Goal: Task Accomplishment & Management: Complete application form

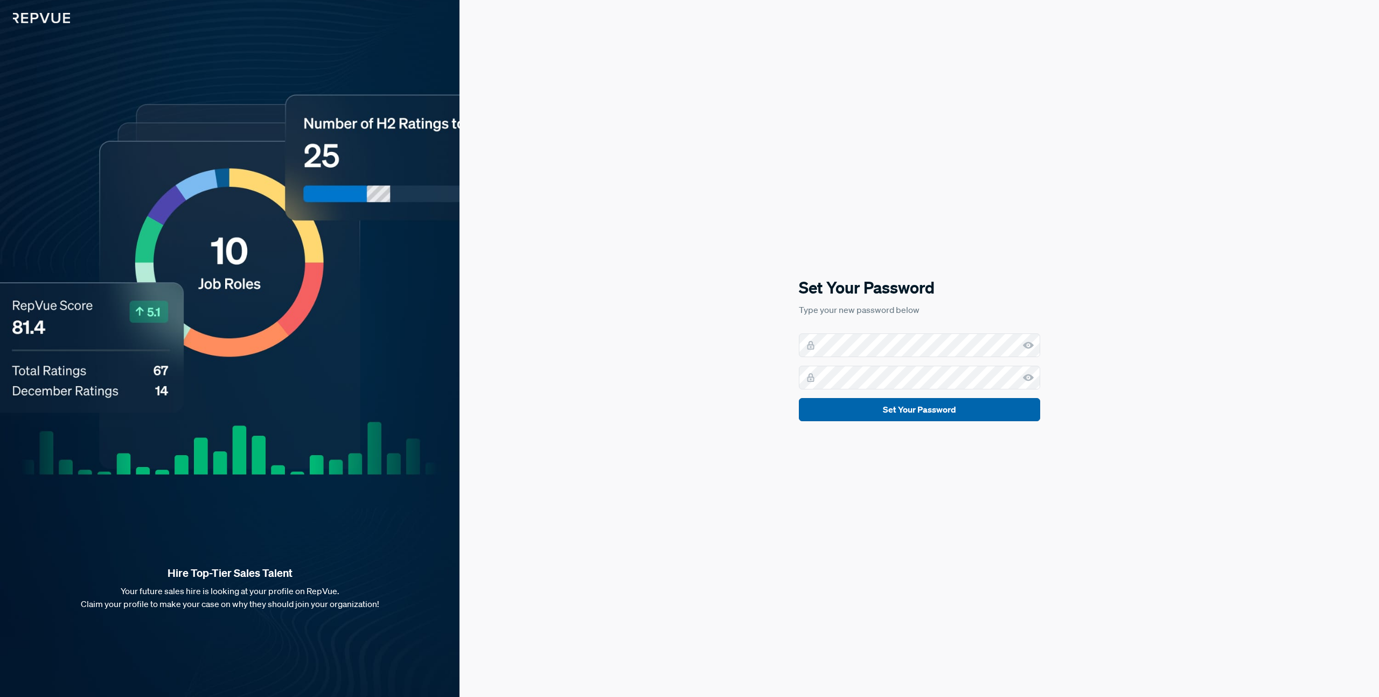
click at [902, 415] on button "Set Your Password" at bounding box center [919, 409] width 241 height 23
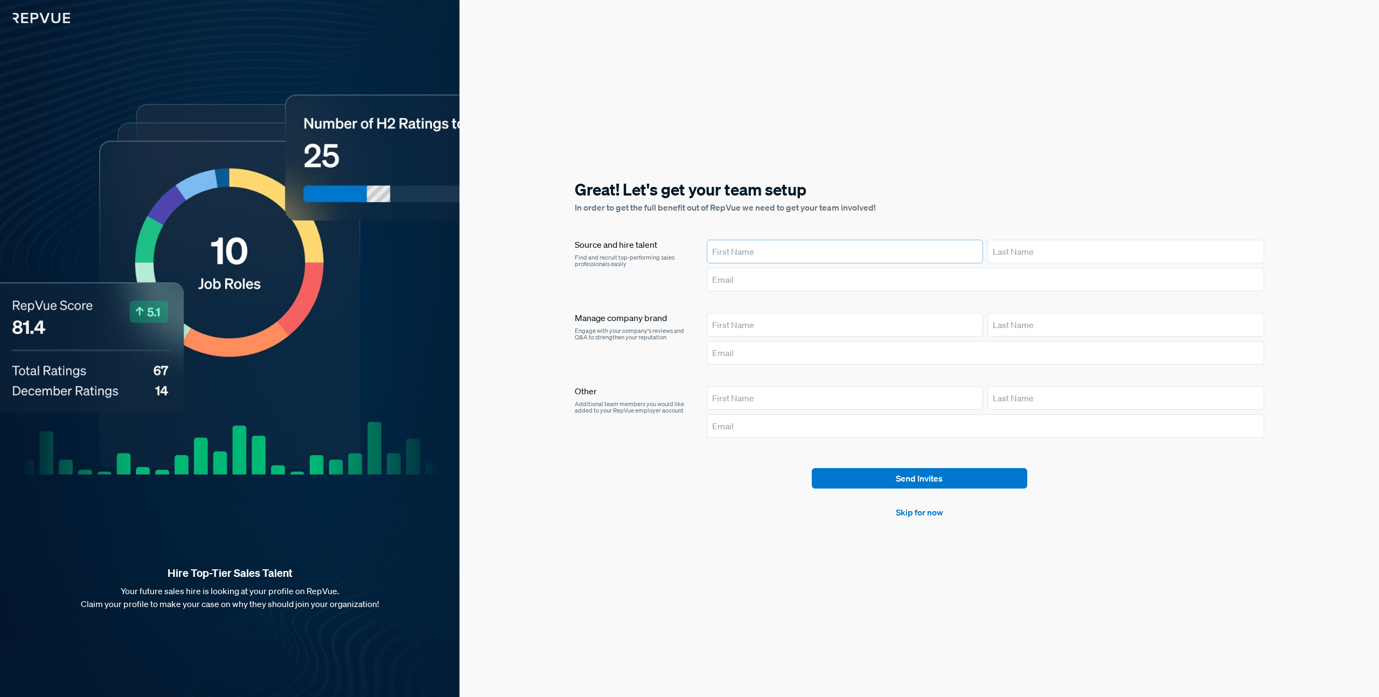
click at [842, 245] on input "text" at bounding box center [845, 252] width 276 height 24
click at [763, 501] on article "Send Invites Skip for now" at bounding box center [919, 493] width 689 height 51
click at [911, 505] on article "Send Invites Skip for now" at bounding box center [919, 493] width 689 height 51
click at [911, 512] on link "Skip for now" at bounding box center [919, 512] width 47 height 13
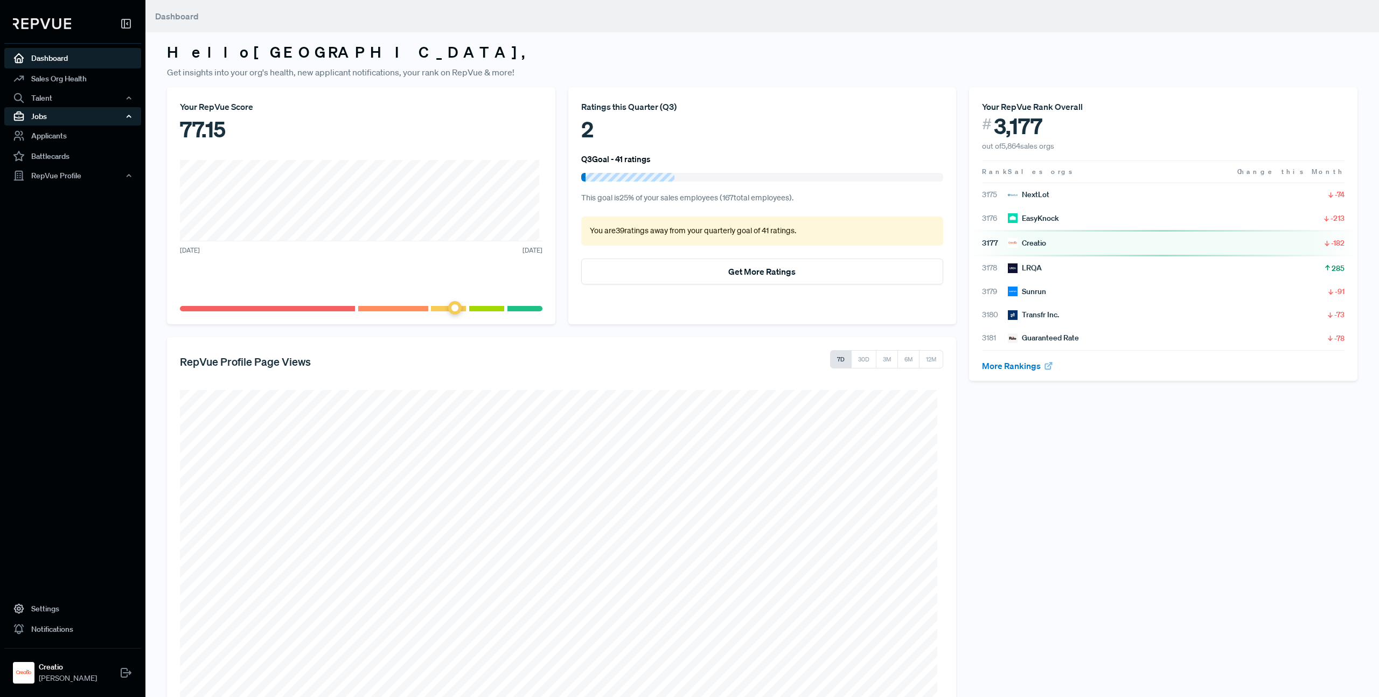
click at [104, 116] on div "Jobs" at bounding box center [72, 116] width 137 height 18
click at [69, 134] on link "Job Listings" at bounding box center [87, 136] width 137 height 17
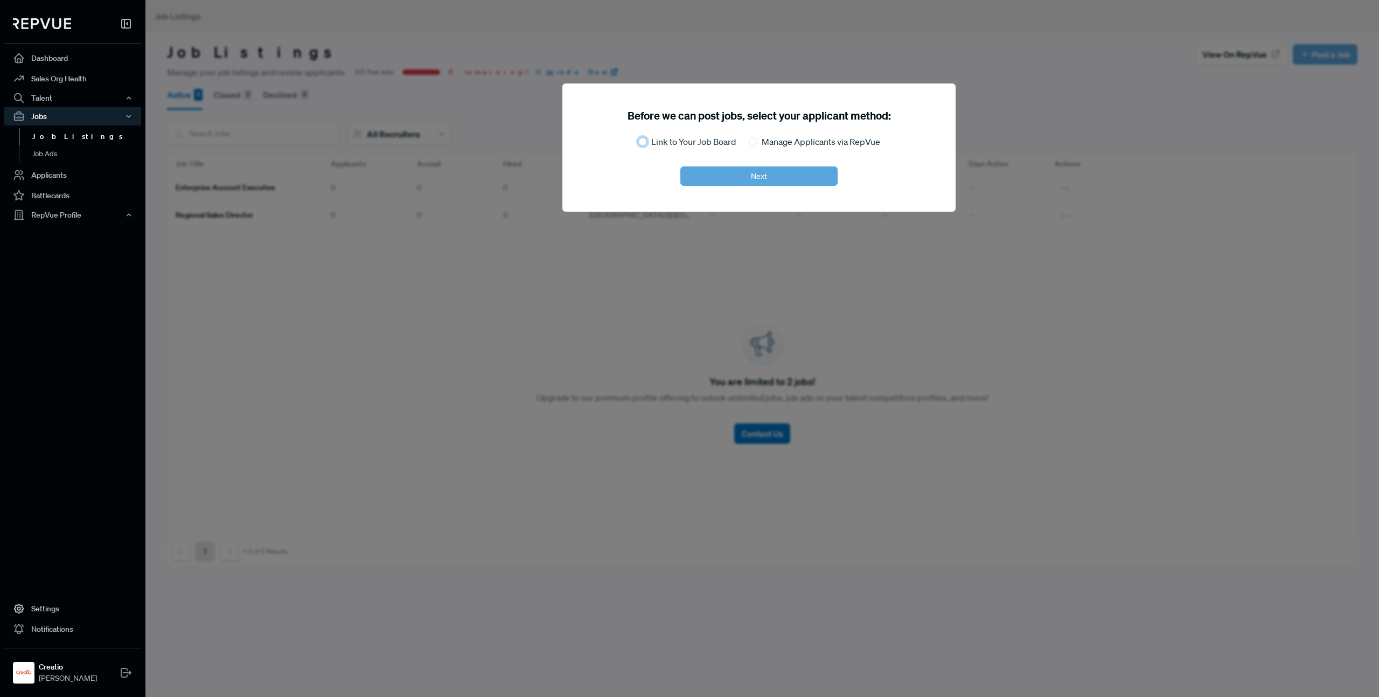
click at [638, 141] on input "Link to Your Job Board" at bounding box center [642, 141] width 9 height 9
radio input "true"
click at [750, 181] on button "Next" at bounding box center [758, 175] width 157 height 19
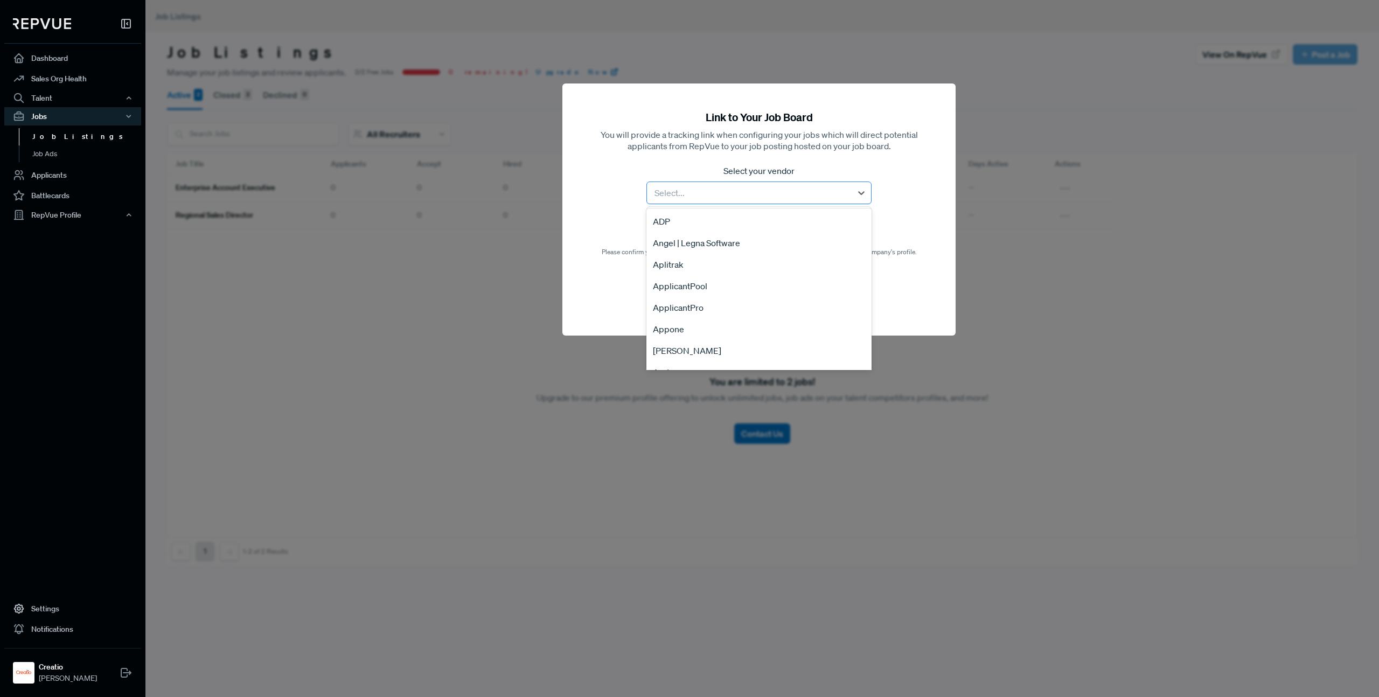
click at [741, 194] on div at bounding box center [749, 192] width 194 height 15
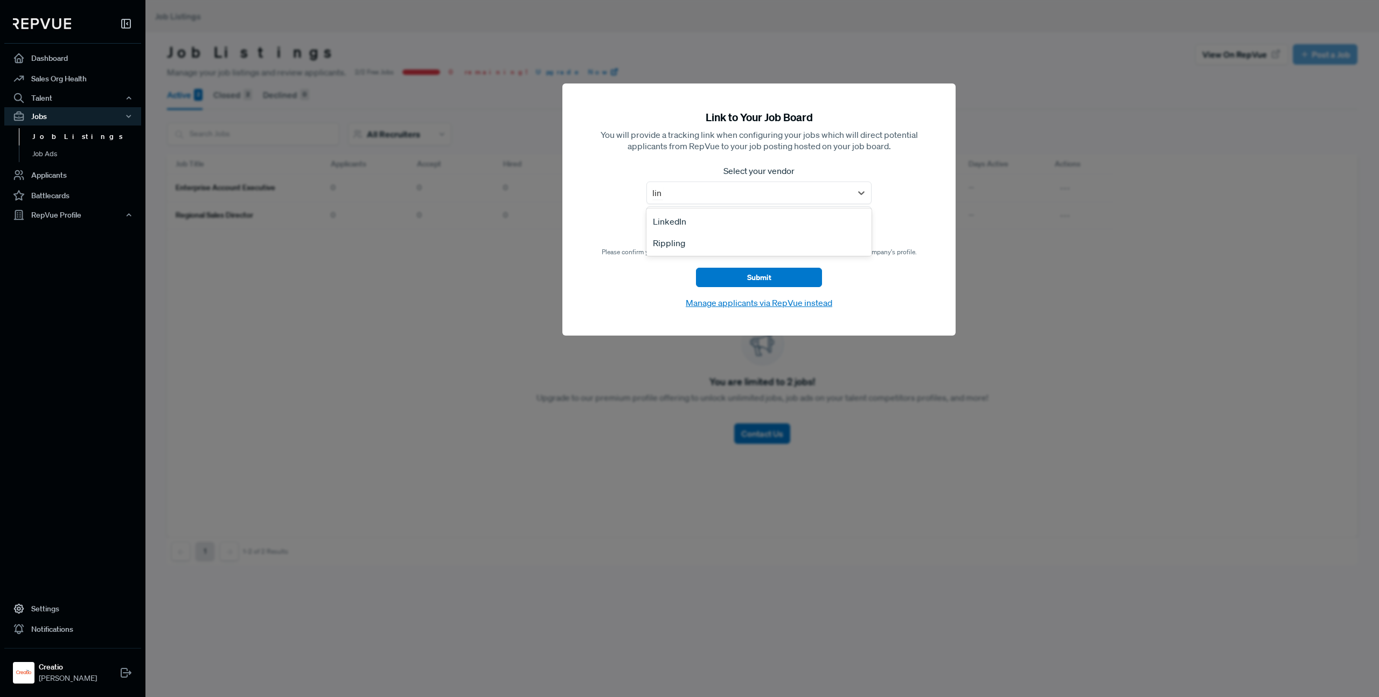
type input "link"
click at [678, 220] on div "LinkedIn" at bounding box center [758, 222] width 225 height 22
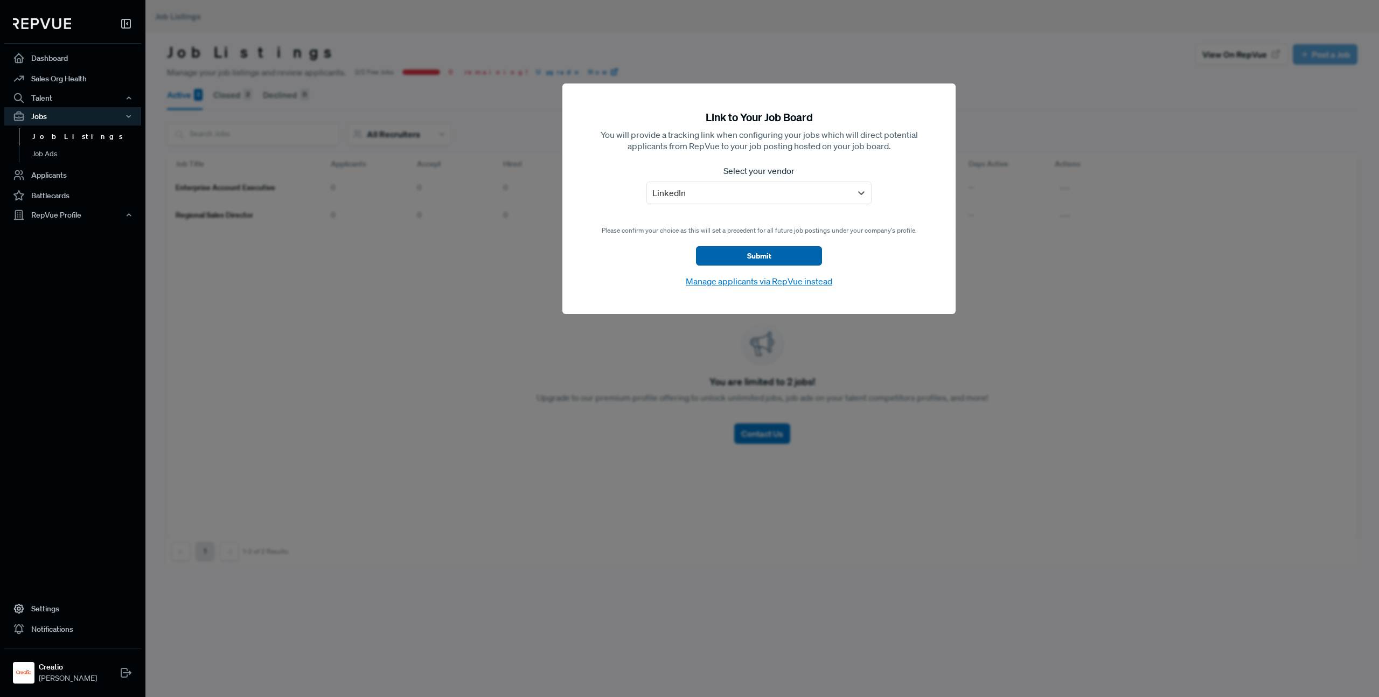
click at [753, 255] on button "Submit" at bounding box center [759, 255] width 126 height 19
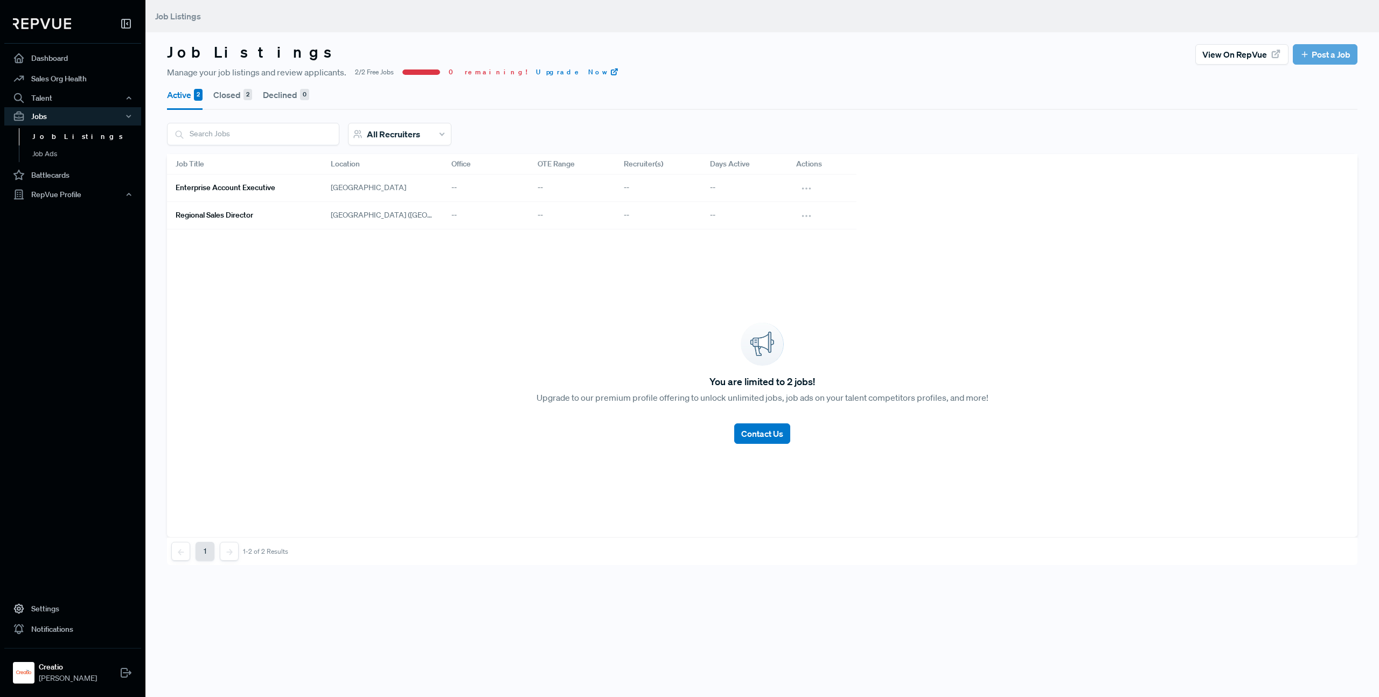
click at [498, 277] on div "You are limited to 2 jobs! Upgrade to our premium profile offering to unlock un…" at bounding box center [762, 383] width 1190 height 308
click at [810, 186] on icon at bounding box center [807, 189] width 12 height 12
click at [753, 206] on div "Edit" at bounding box center [764, 206] width 103 height 17
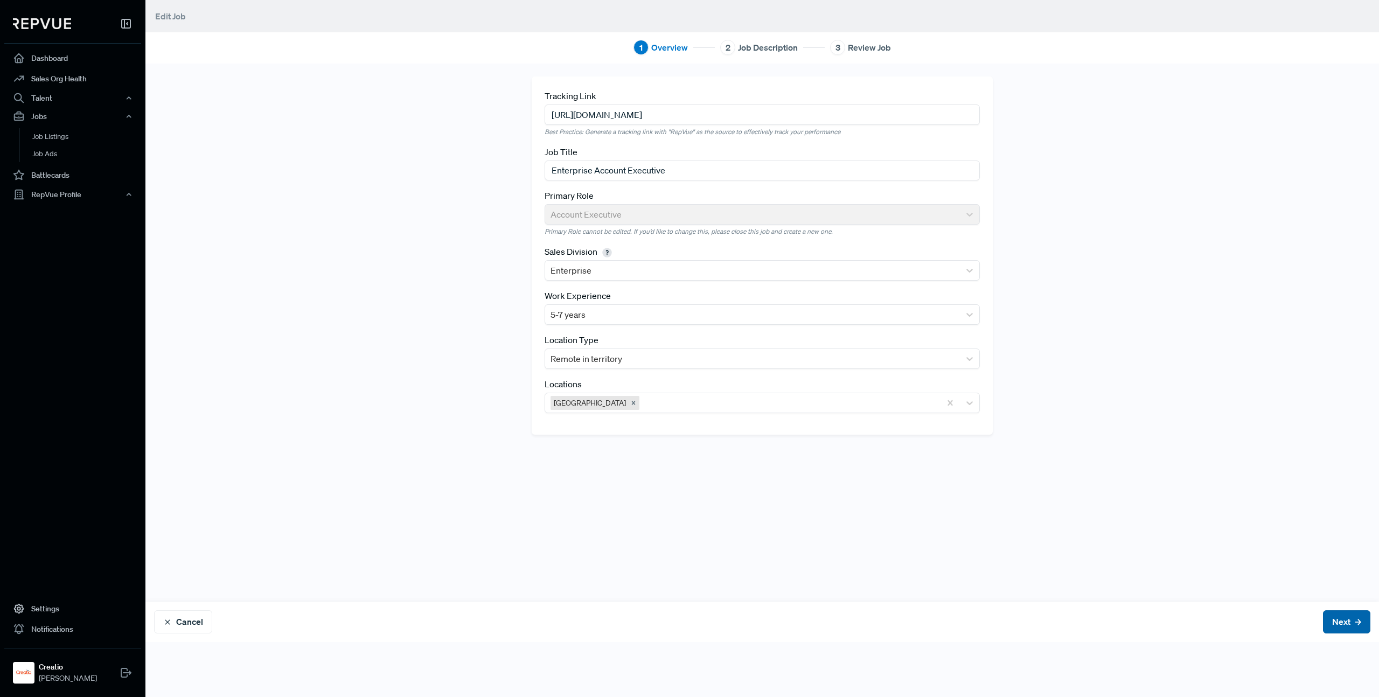
click at [1335, 627] on button "Next" at bounding box center [1346, 621] width 47 height 23
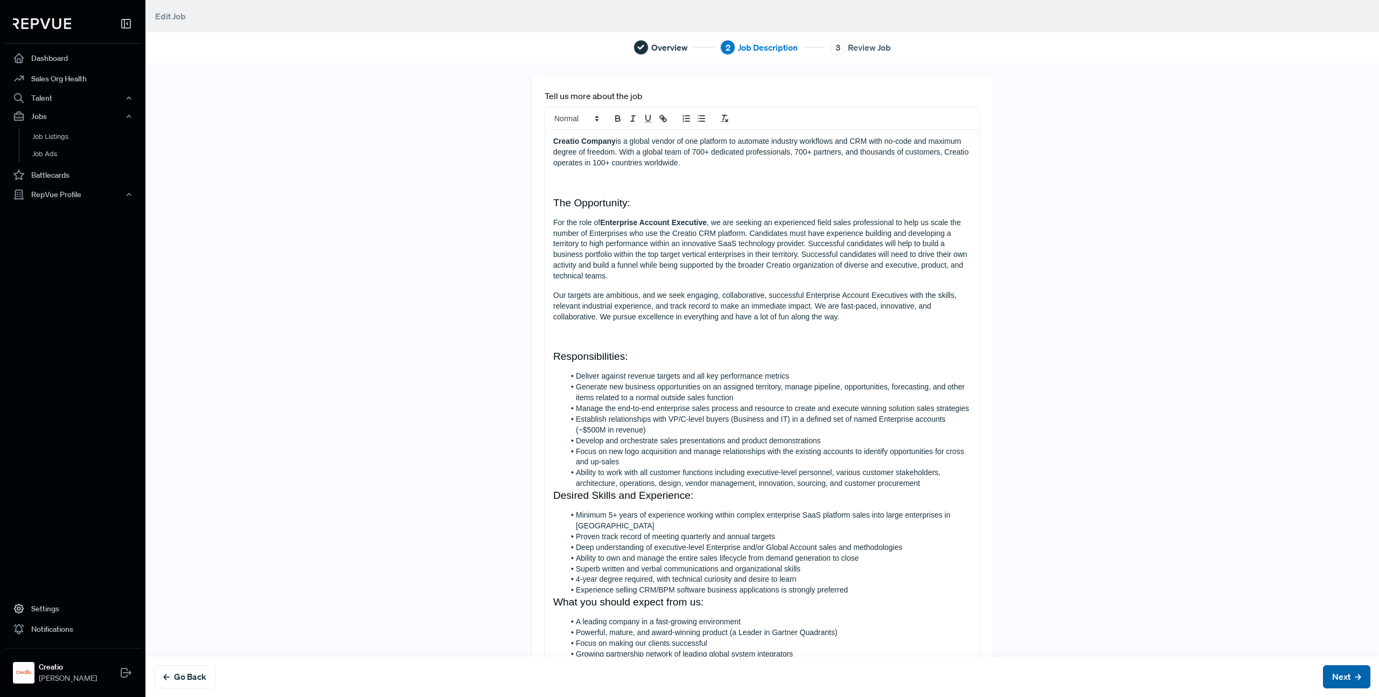
click at [1328, 680] on button "Next" at bounding box center [1346, 676] width 47 height 23
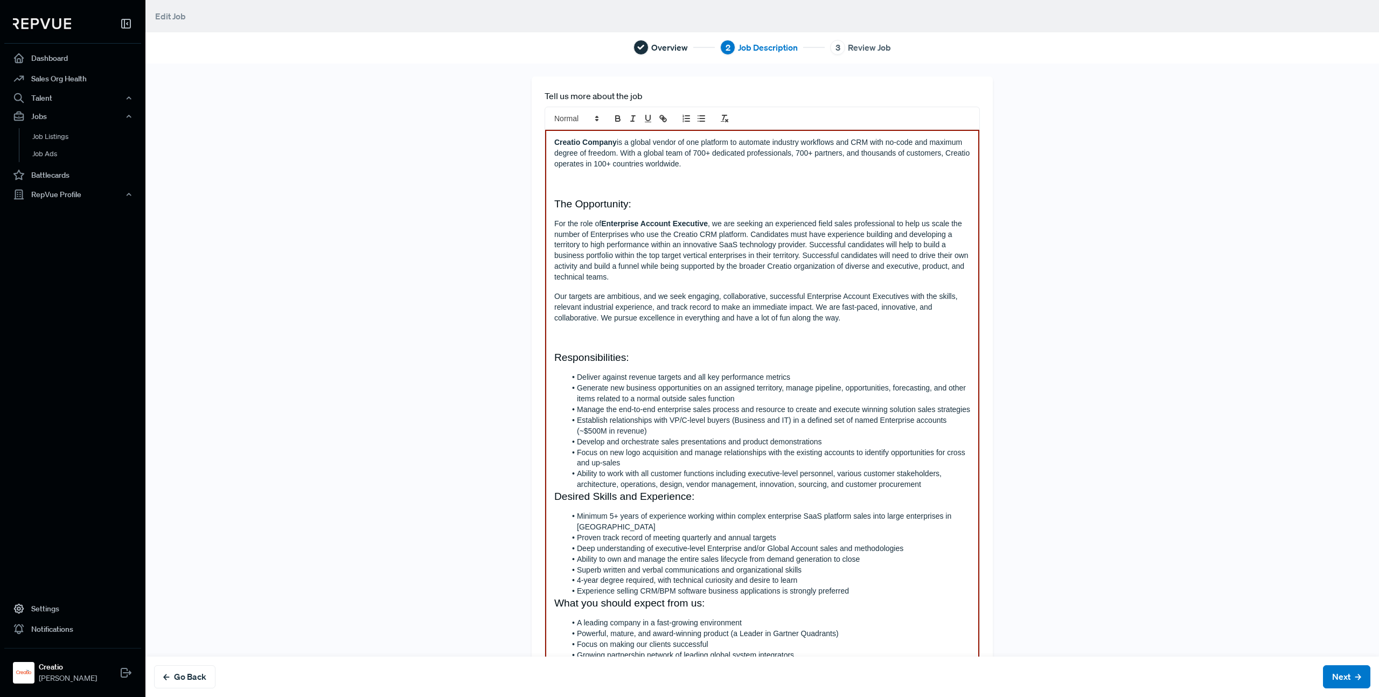
scroll to position [103, 0]
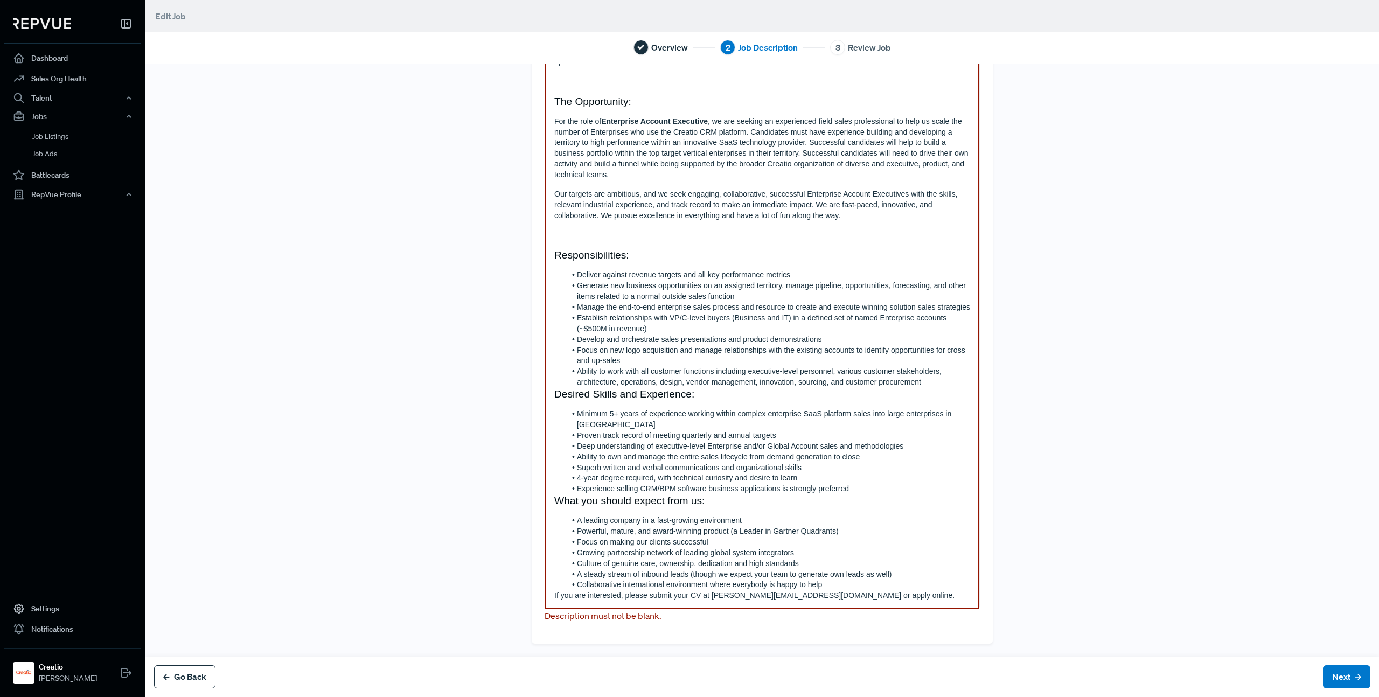
click at [191, 678] on button "Go Back" at bounding box center [184, 676] width 61 height 23
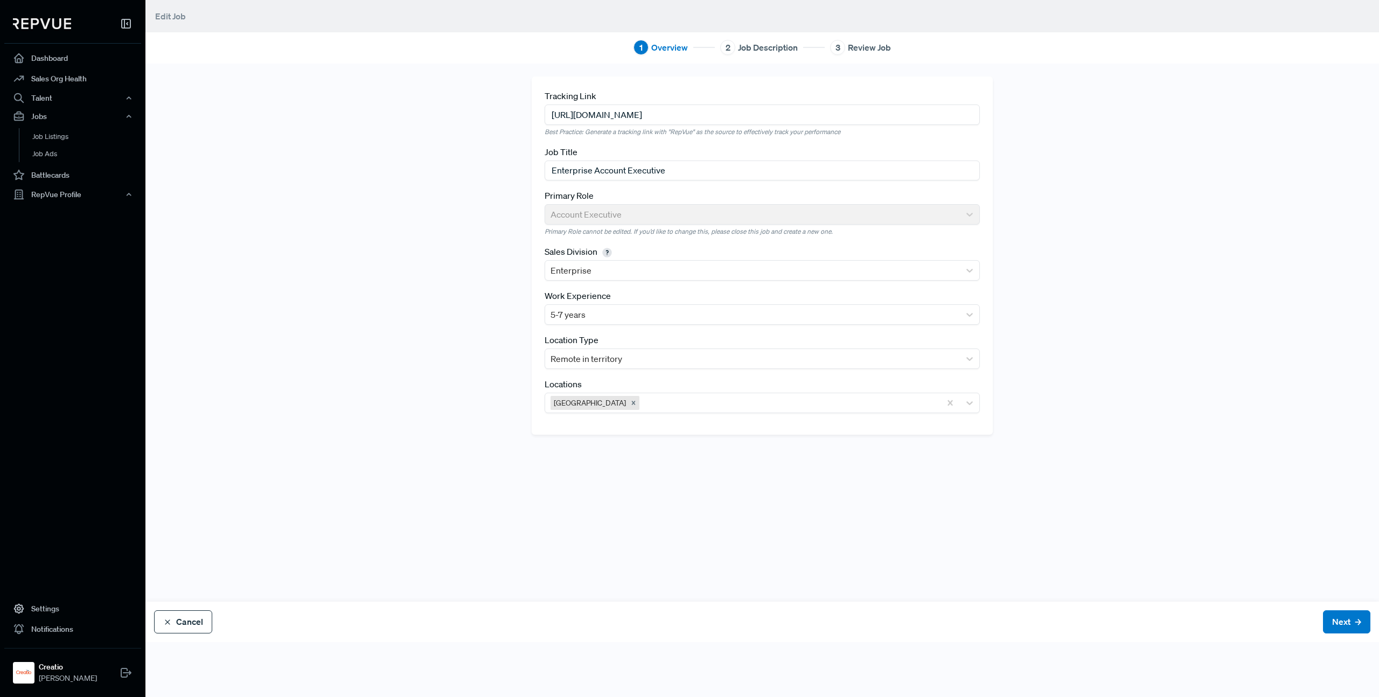
click at [191, 678] on div "1 Overview 2 Job Description 3 Review Job Tracking Link [URL][DOMAIN_NAME] Best…" at bounding box center [761, 348] width 1233 height 697
click at [186, 620] on button "Cancel" at bounding box center [183, 621] width 58 height 23
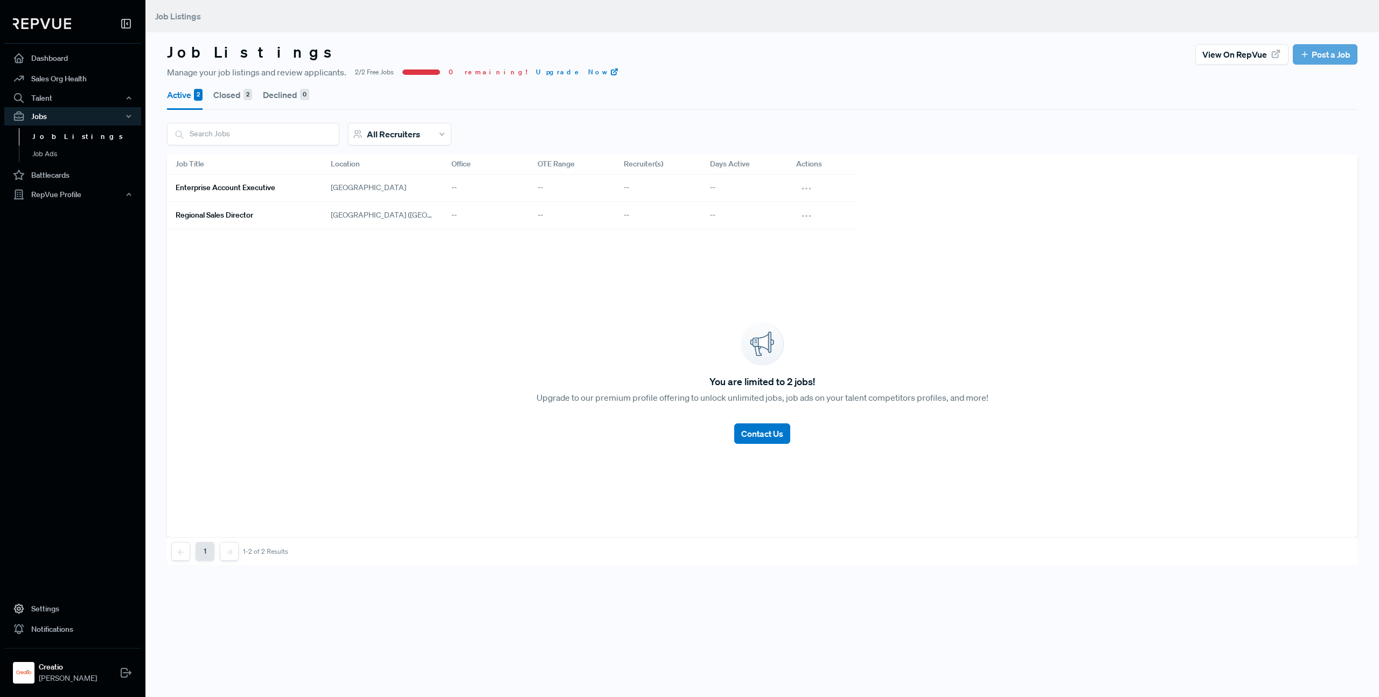
click at [238, 95] on button "Closed 2" at bounding box center [232, 95] width 39 height 30
click at [192, 96] on button "Active 2" at bounding box center [185, 95] width 36 height 30
click at [223, 97] on button "Closed 2" at bounding box center [232, 95] width 39 height 30
click at [177, 96] on button "Active 2" at bounding box center [185, 95] width 36 height 30
click at [66, 74] on link "Sales Org Health" at bounding box center [72, 78] width 137 height 20
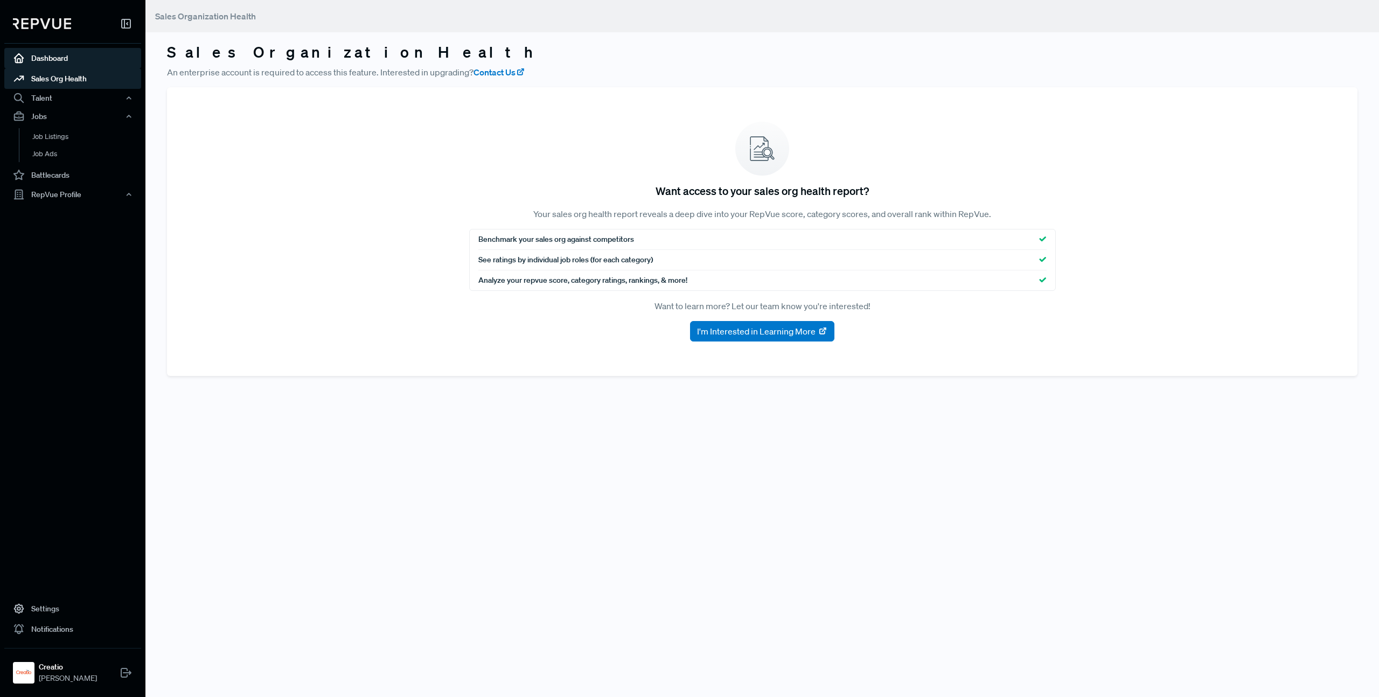
click at [61, 54] on link "Dashboard" at bounding box center [72, 58] width 137 height 20
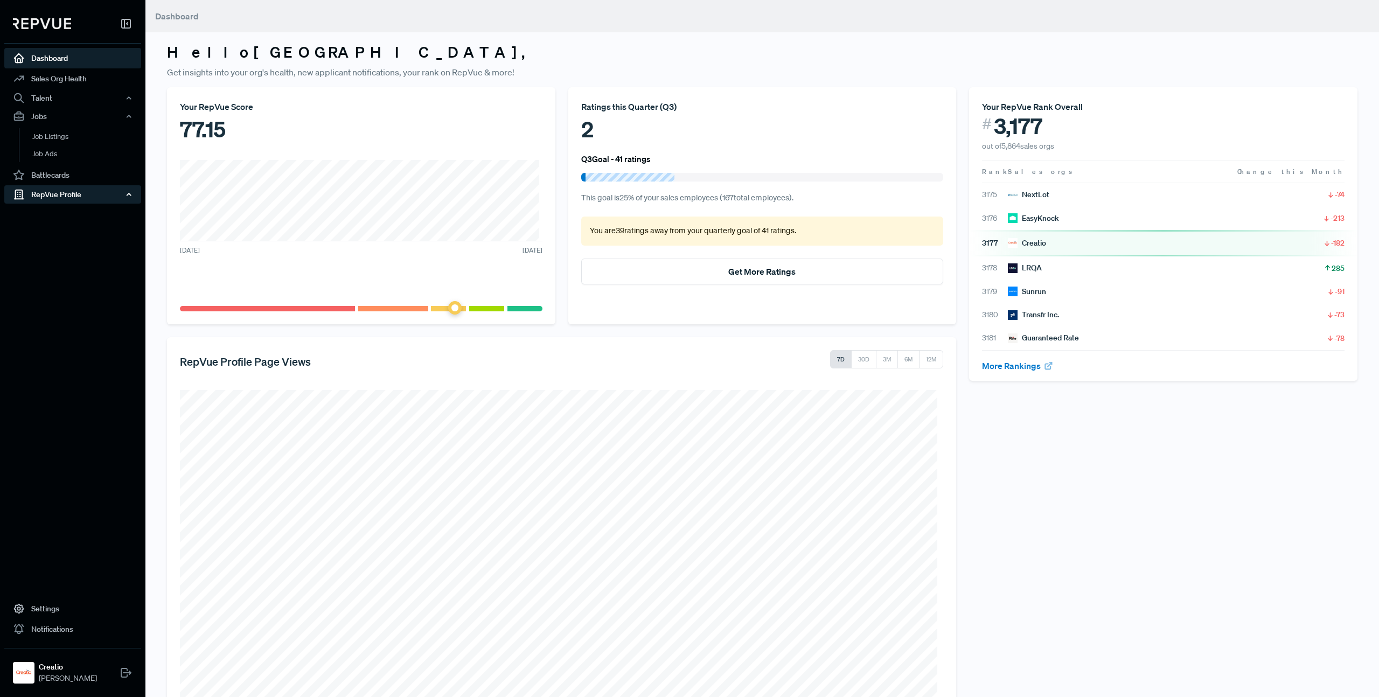
click at [64, 200] on div "RepVue Profile" at bounding box center [72, 194] width 137 height 18
click at [64, 219] on link "Profile Overview" at bounding box center [87, 219] width 137 height 27
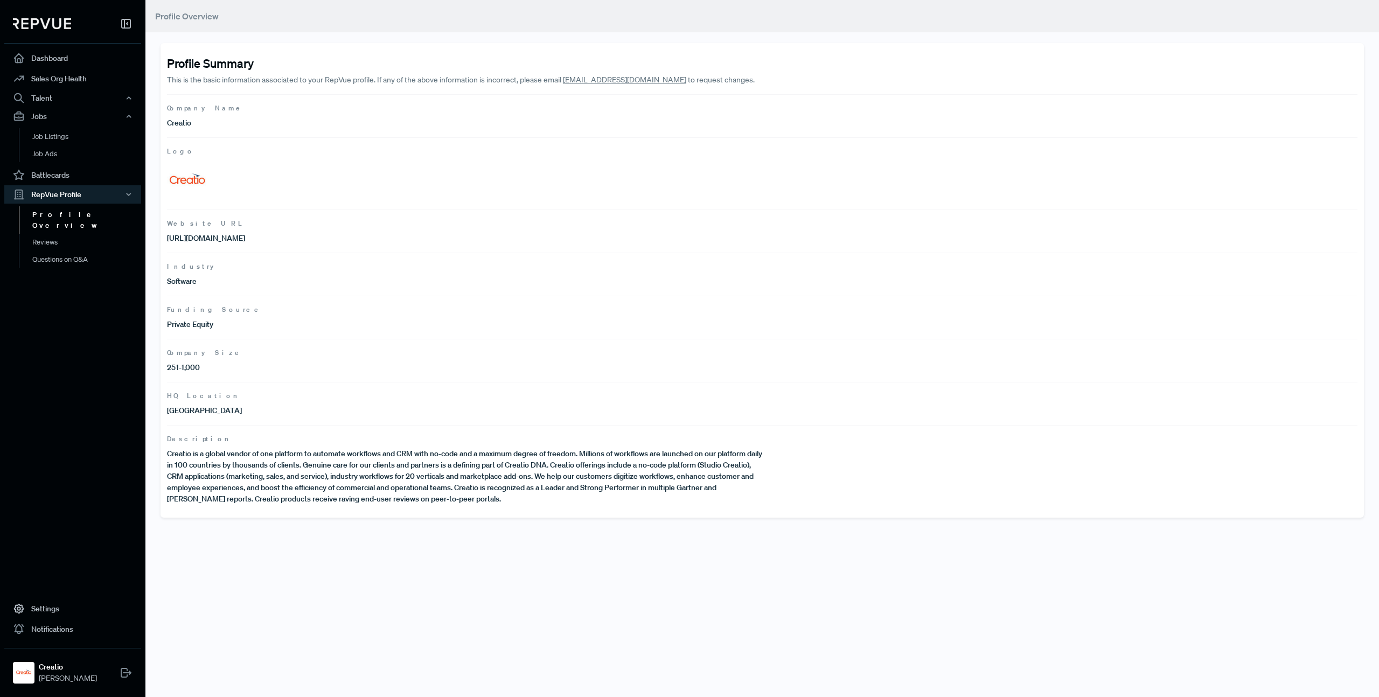
click at [195, 369] on p "251-1,000" at bounding box center [464, 367] width 595 height 11
click at [76, 234] on link "Reviews" at bounding box center [87, 242] width 137 height 17
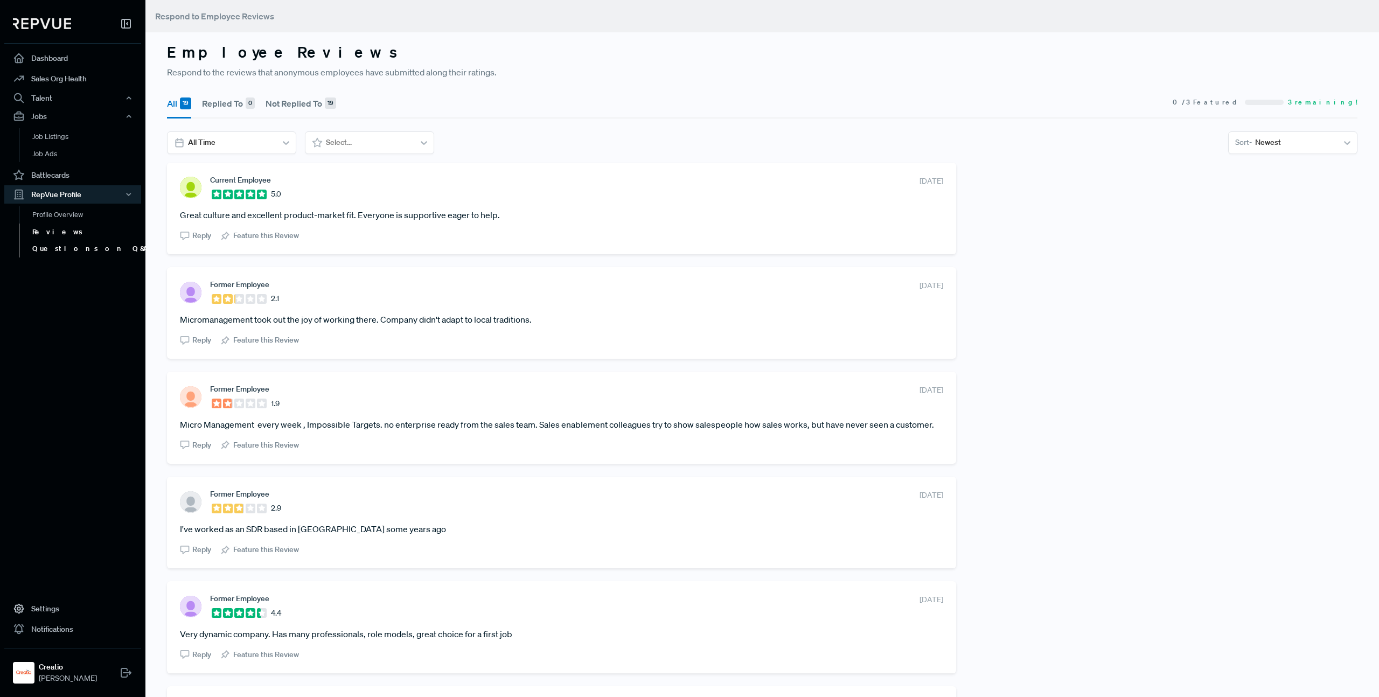
click at [74, 249] on link "Questions on Q&A" at bounding box center [87, 248] width 137 height 17
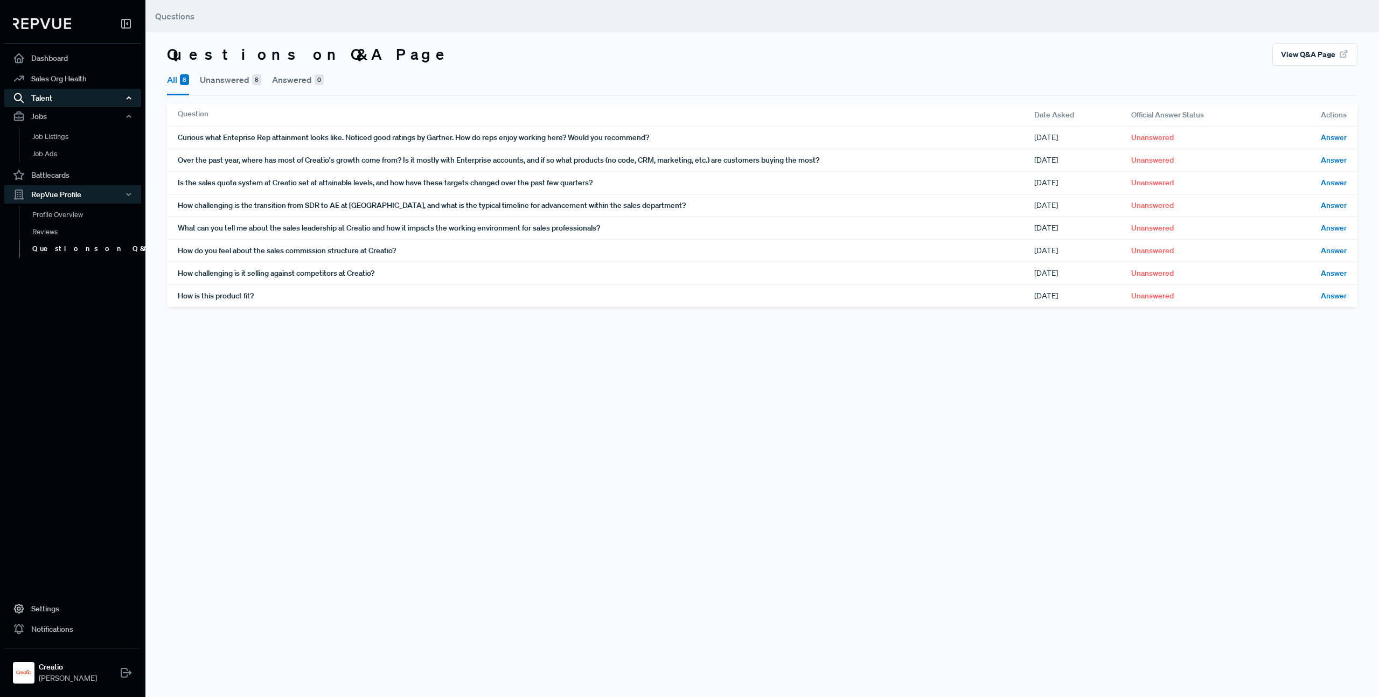
click at [75, 100] on div "Talent" at bounding box center [72, 98] width 137 height 18
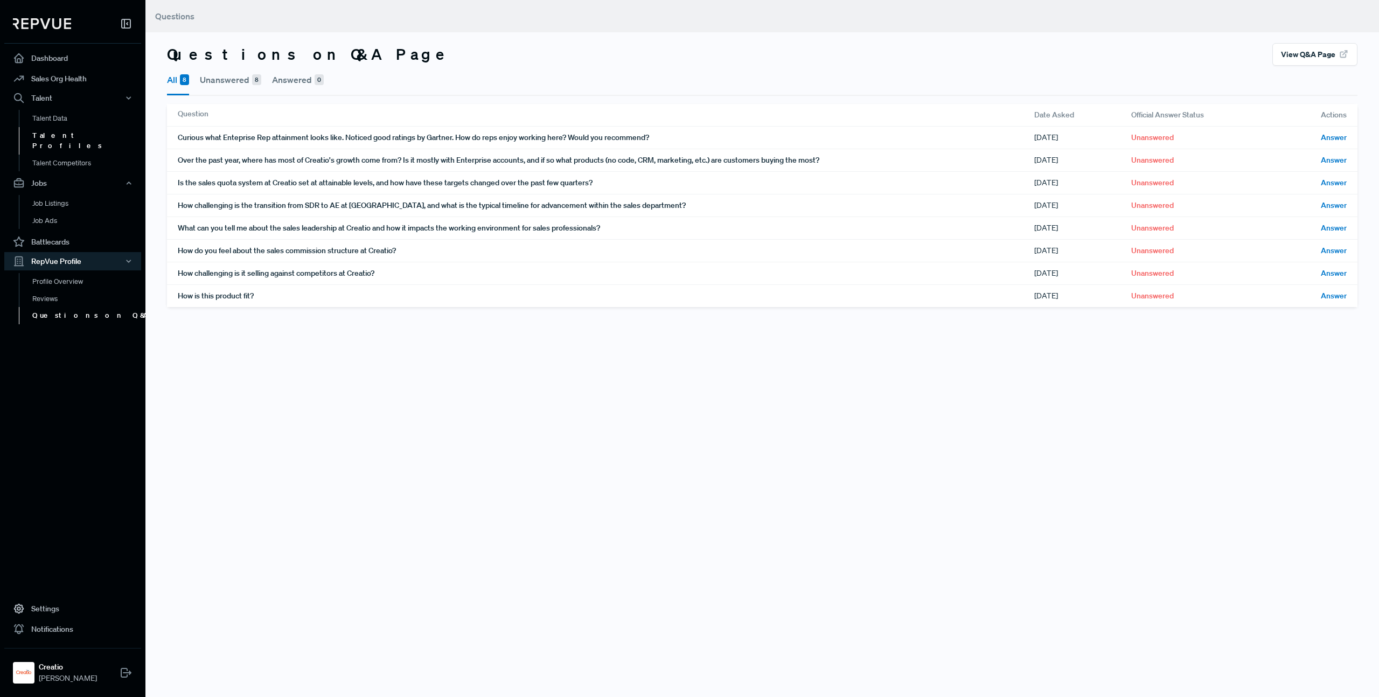
click at [68, 131] on link "Talent Profiles" at bounding box center [87, 140] width 137 height 27
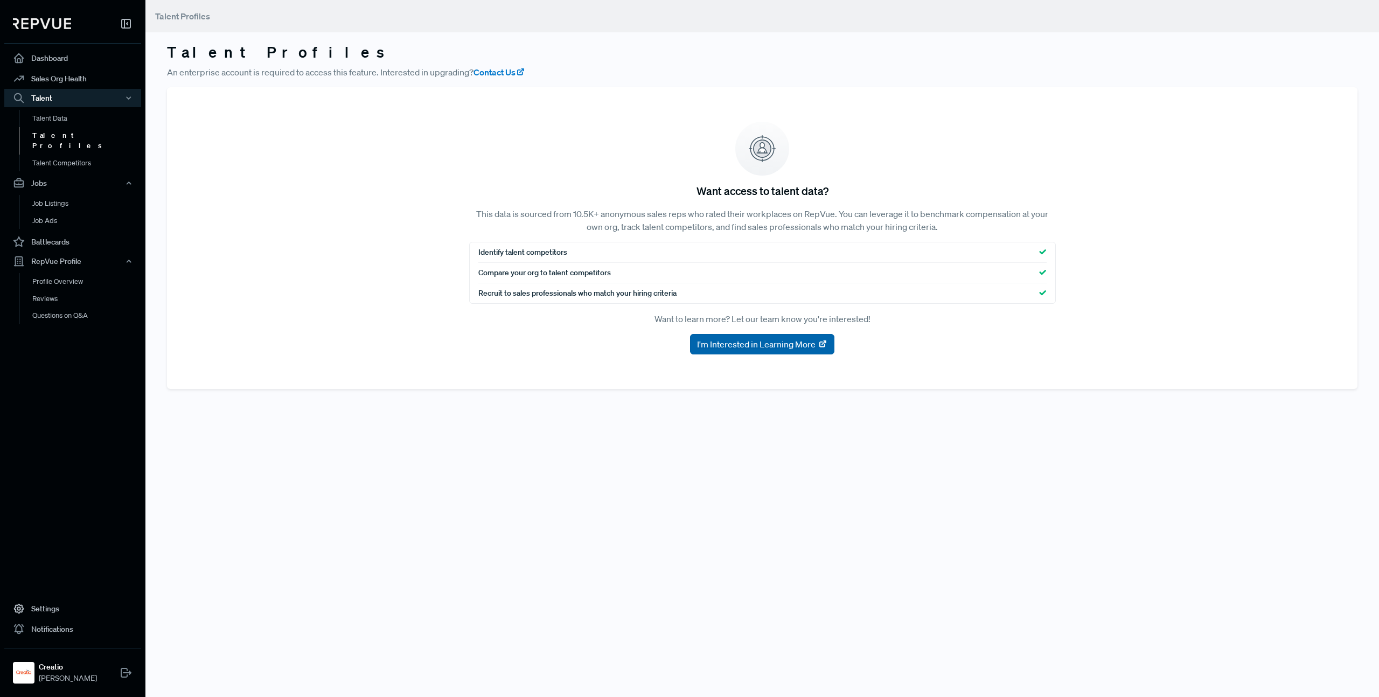
click at [751, 347] on span "I'm Interested in Learning More" at bounding box center [756, 344] width 118 height 13
click at [98, 59] on link "Dashboard" at bounding box center [72, 58] width 137 height 20
